Goal: Task Accomplishment & Management: Manage account settings

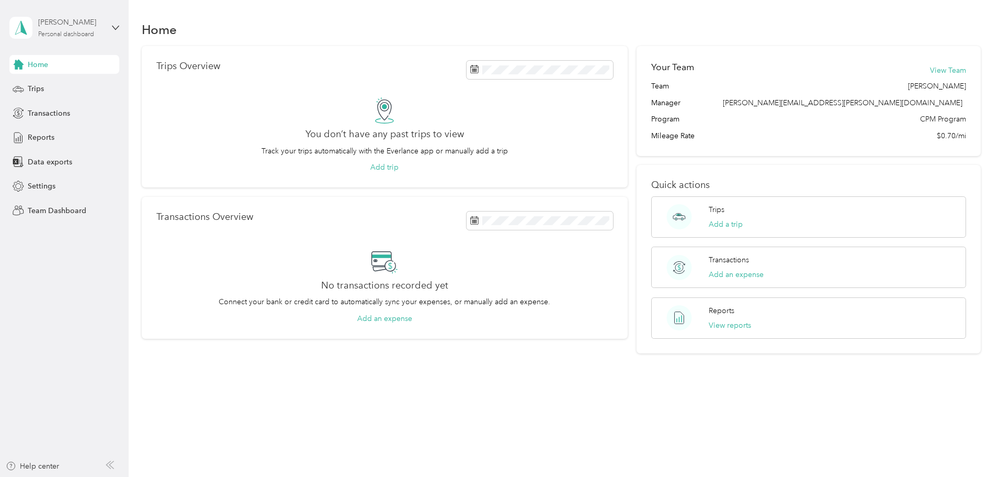
click at [51, 35] on div "Personal dashboard" at bounding box center [66, 34] width 56 height 6
click at [47, 88] on div "Team dashboard" at bounding box center [179, 86] width 324 height 18
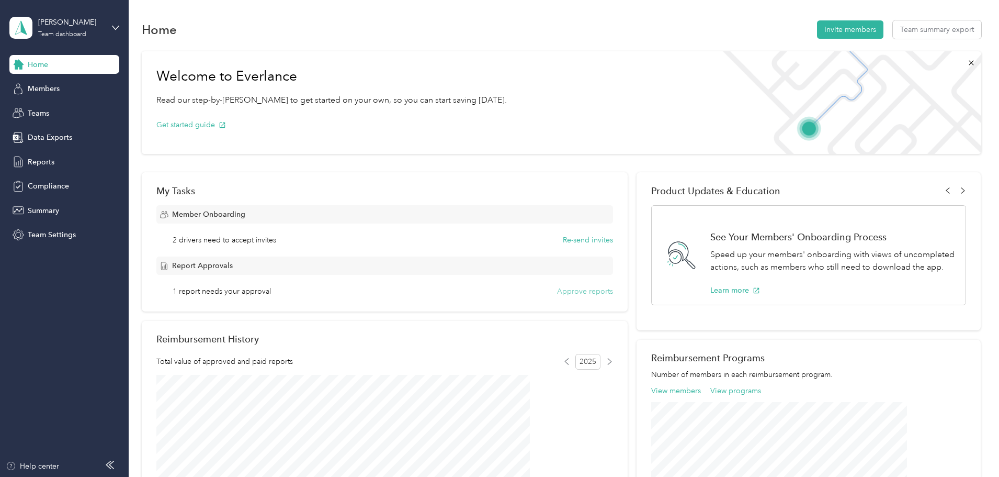
click at [557, 292] on button "Approve reports" at bounding box center [585, 291] width 56 height 11
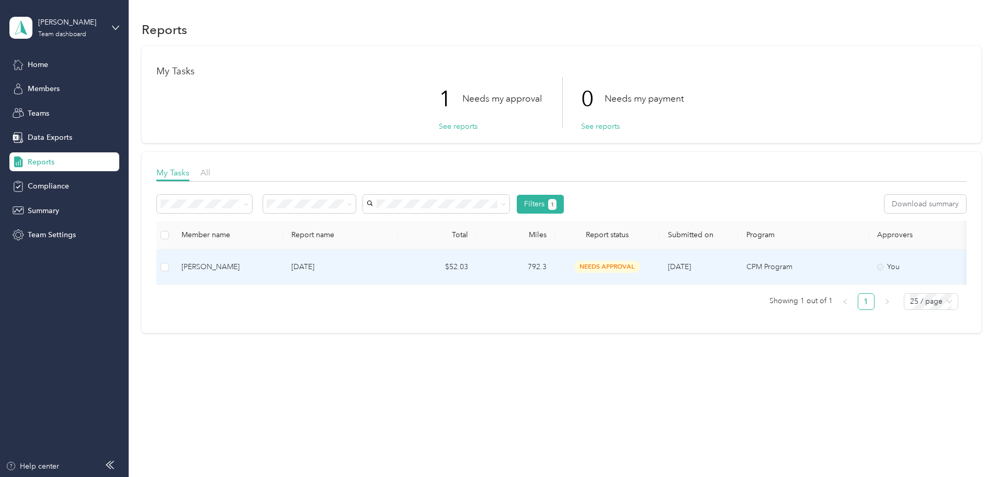
click at [640, 265] on span "needs approval" at bounding box center [607, 267] width 66 height 12
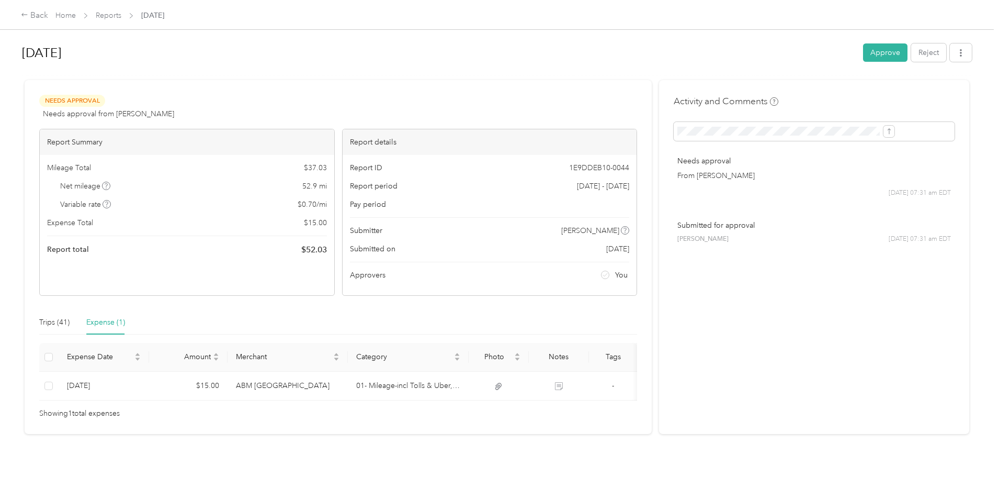
scroll to position [28, 0]
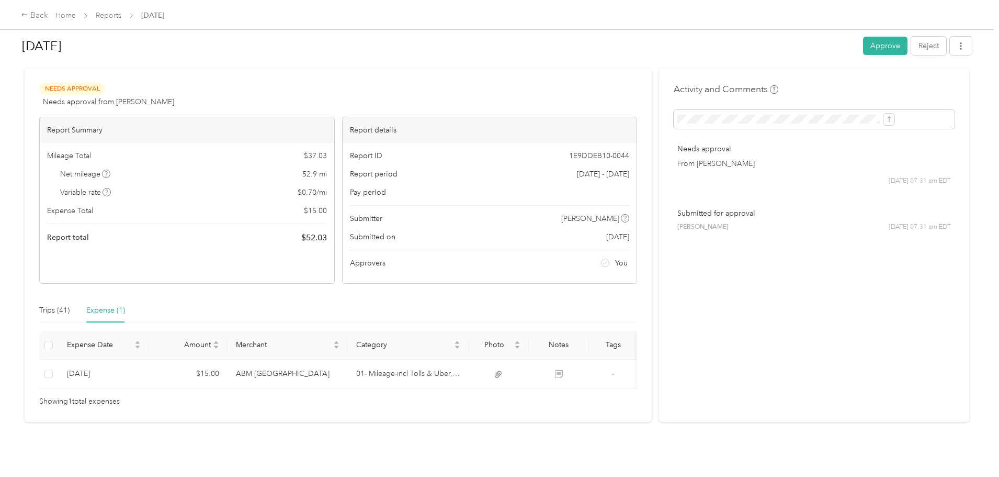
click at [426, 437] on div "[DATE] Approve Reject Needs Approval Needs approval from [PERSON_NAME] View act…" at bounding box center [497, 229] width 994 height 458
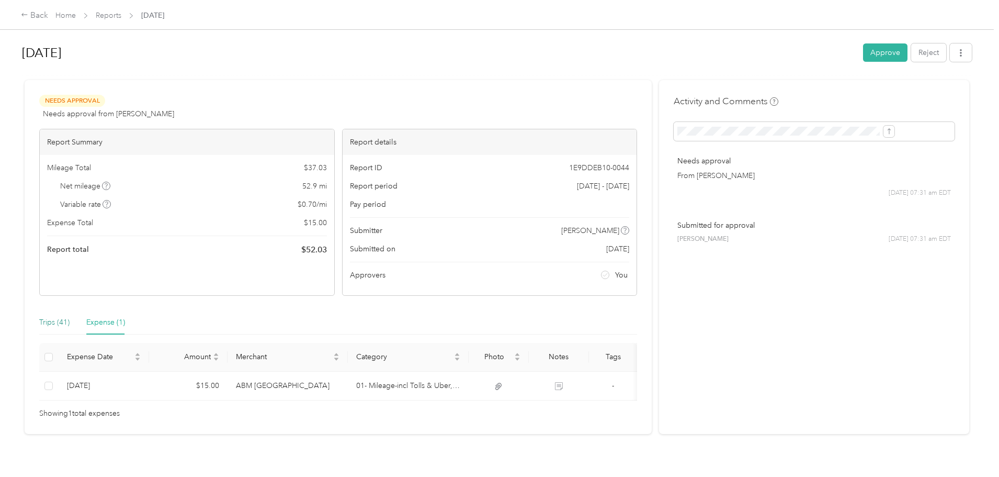
click at [70, 321] on div "Trips (41)" at bounding box center [54, 323] width 30 height 12
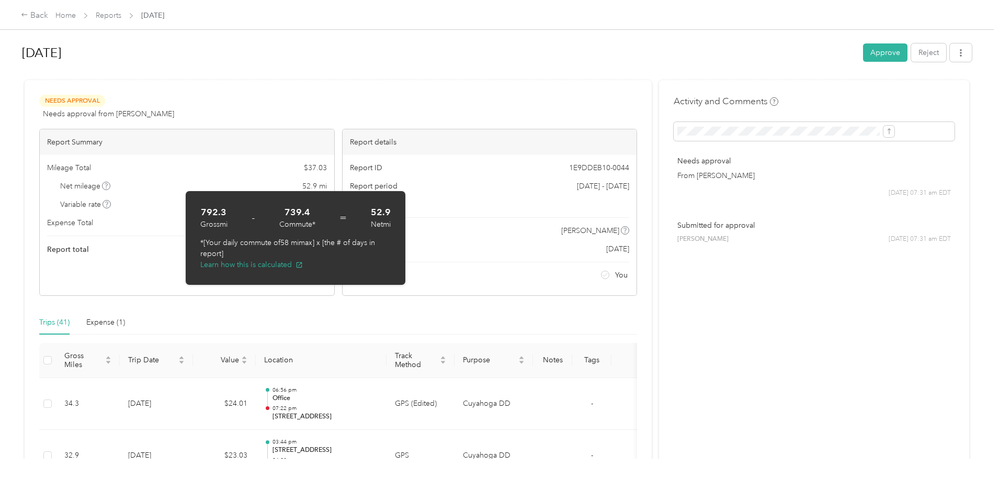
click at [66, 361] on div "Back Home Reports [DATE] [DATE] Approve Reject Needs Approval Needs approval fr…" at bounding box center [497, 238] width 994 height 477
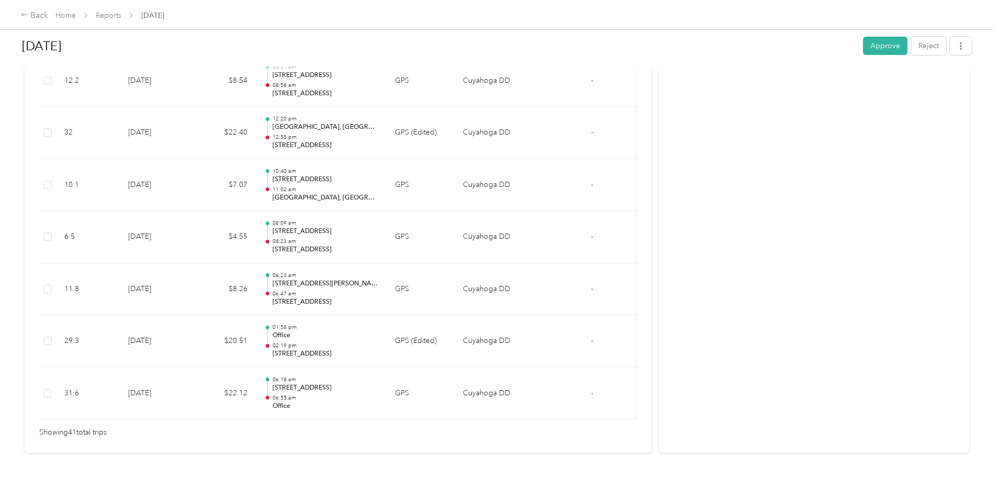
scroll to position [2139, 0]
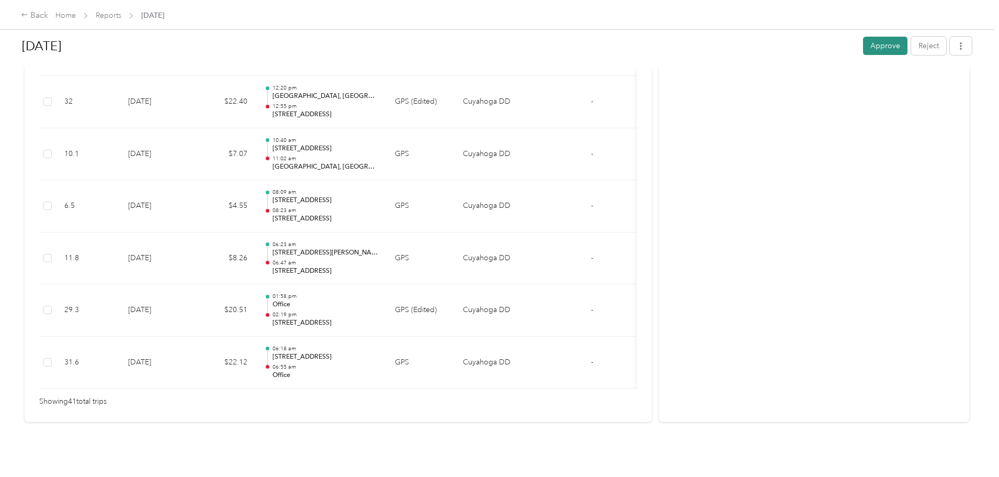
click at [863, 46] on button "Approve" at bounding box center [885, 46] width 44 height 18
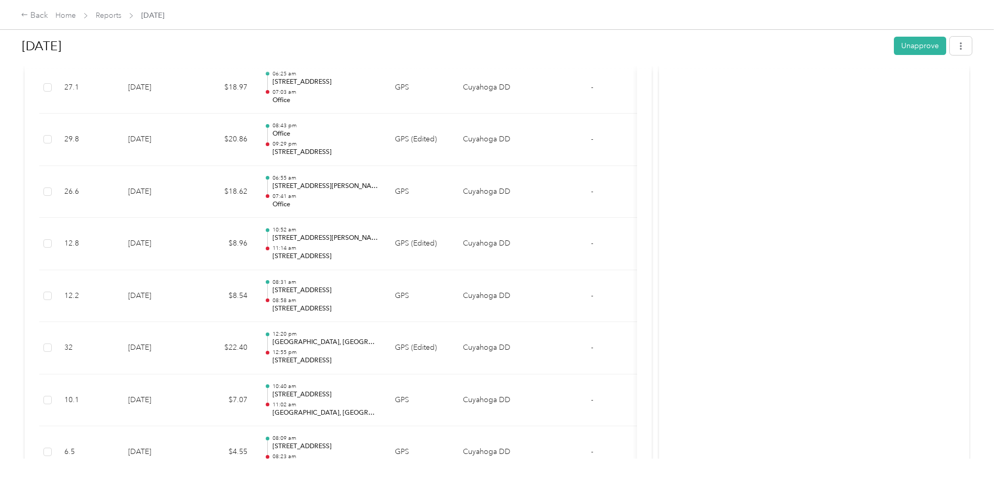
scroll to position [1616, 0]
